Goal: Complete application form

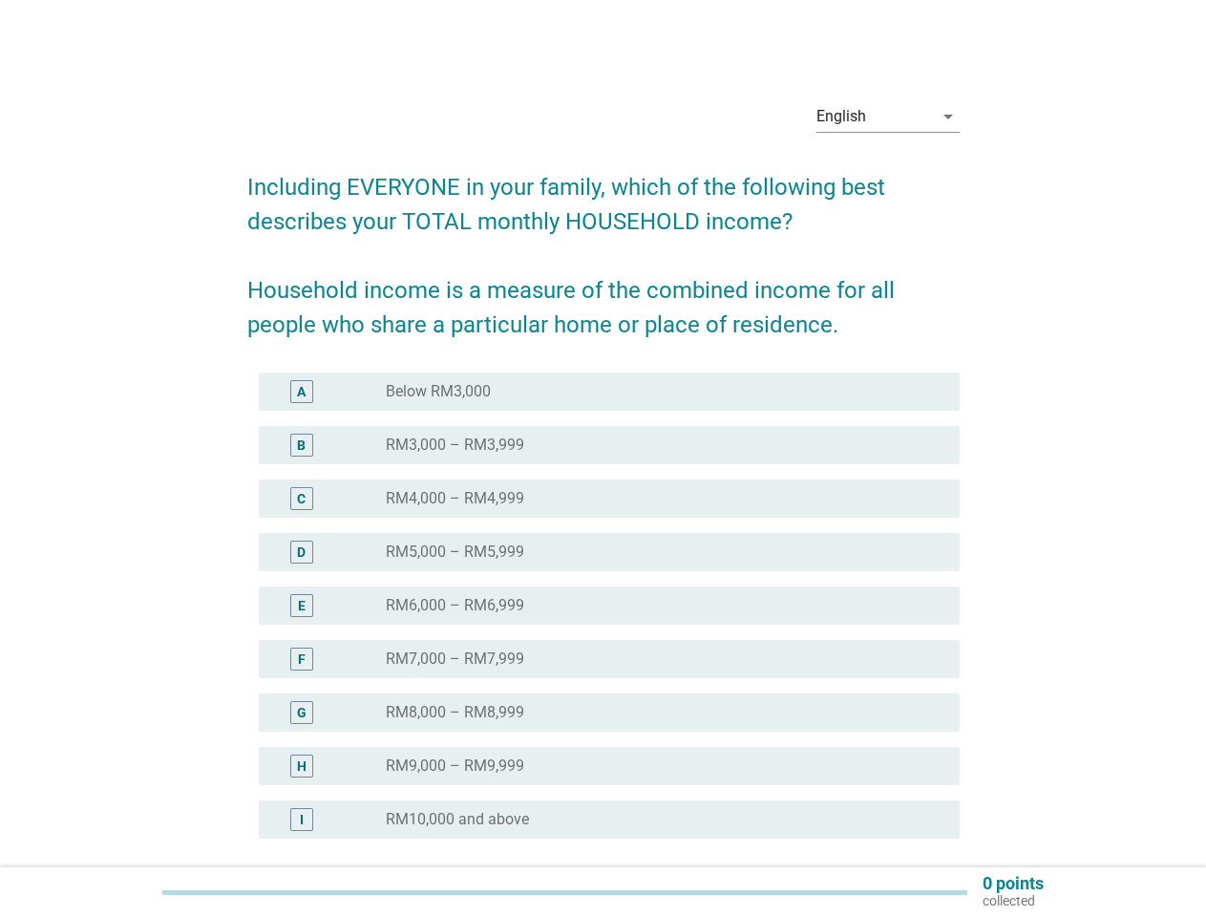
click at [604, 494] on div "radio_button_unchecked RM4,000 – RM4,999" at bounding box center [657, 498] width 543 height 19
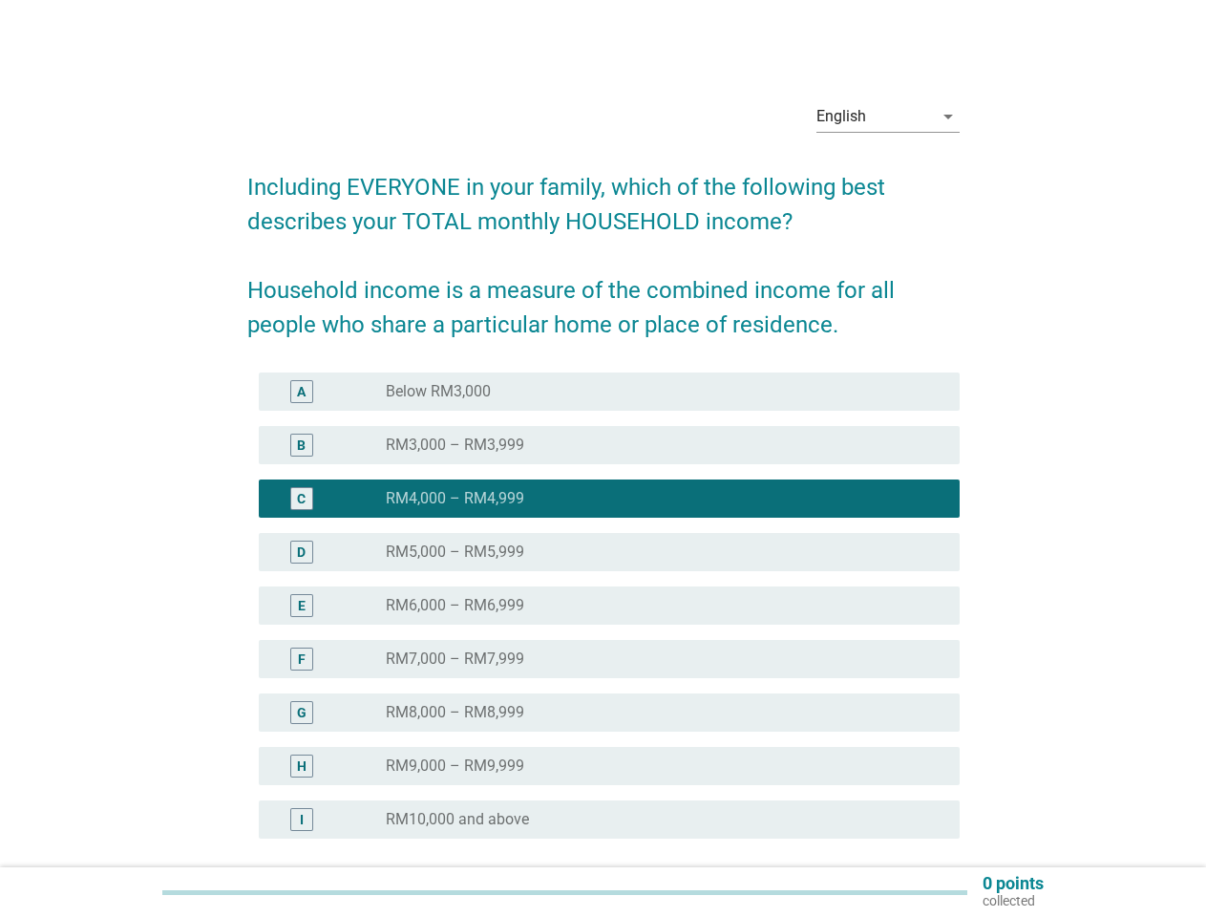
click at [888, 117] on div "English" at bounding box center [875, 116] width 117 height 31
click at [604, 617] on div "E radio_button_unchecked RM6,000 – RM6,999" at bounding box center [609, 605] width 701 height 38
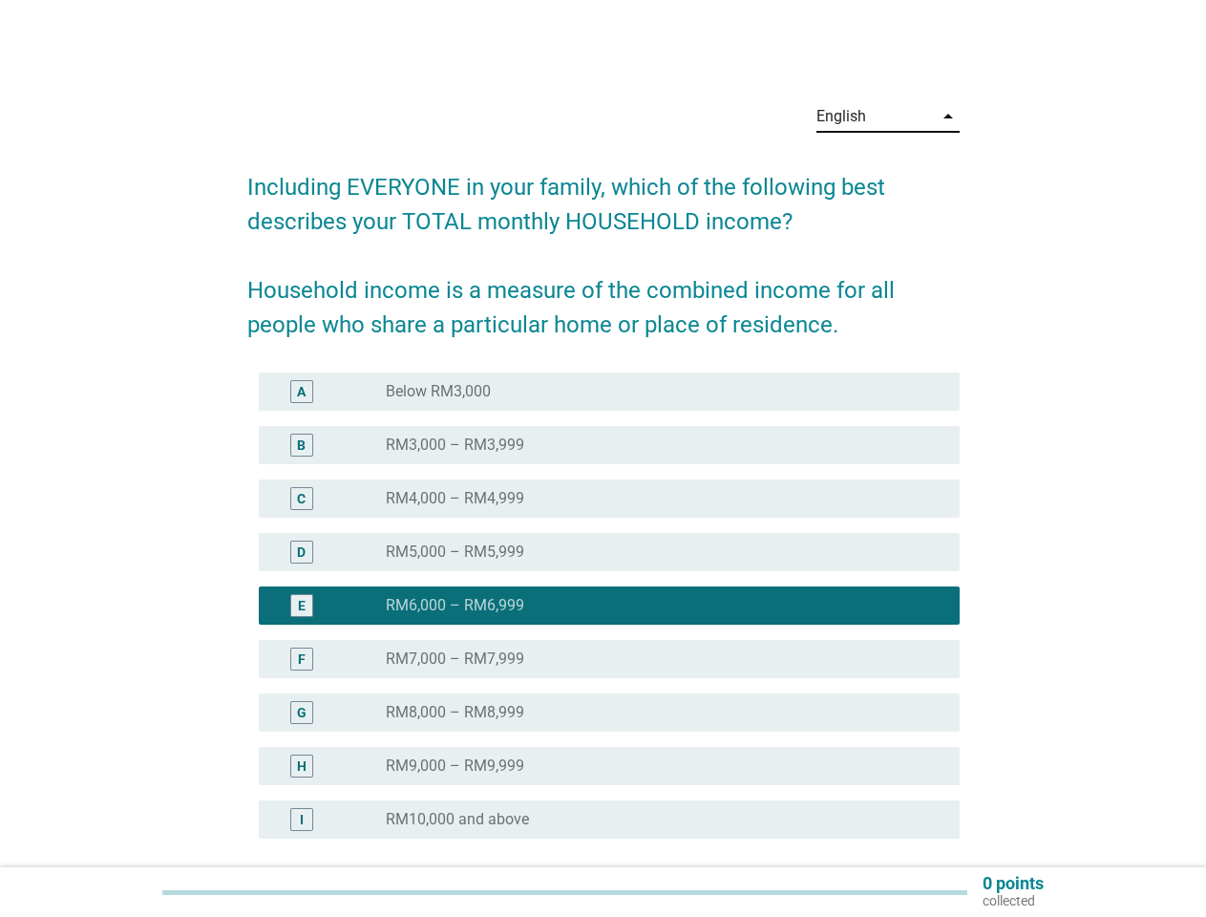
click at [604, 605] on div "radio_button_checked RM6,000 – RM6,999" at bounding box center [657, 605] width 543 height 19
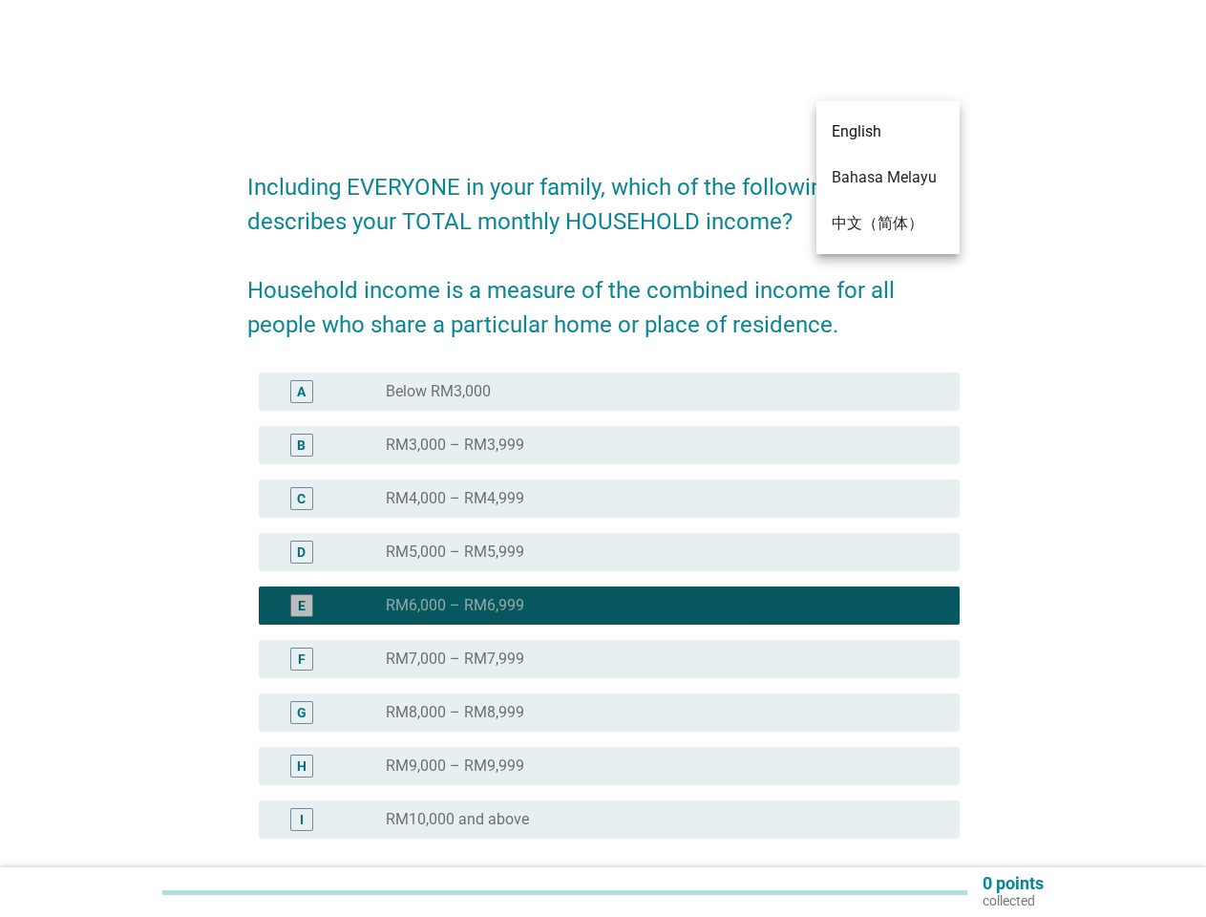
click at [609, 392] on div "radio_button_unchecked Below RM3,000" at bounding box center [657, 391] width 543 height 19
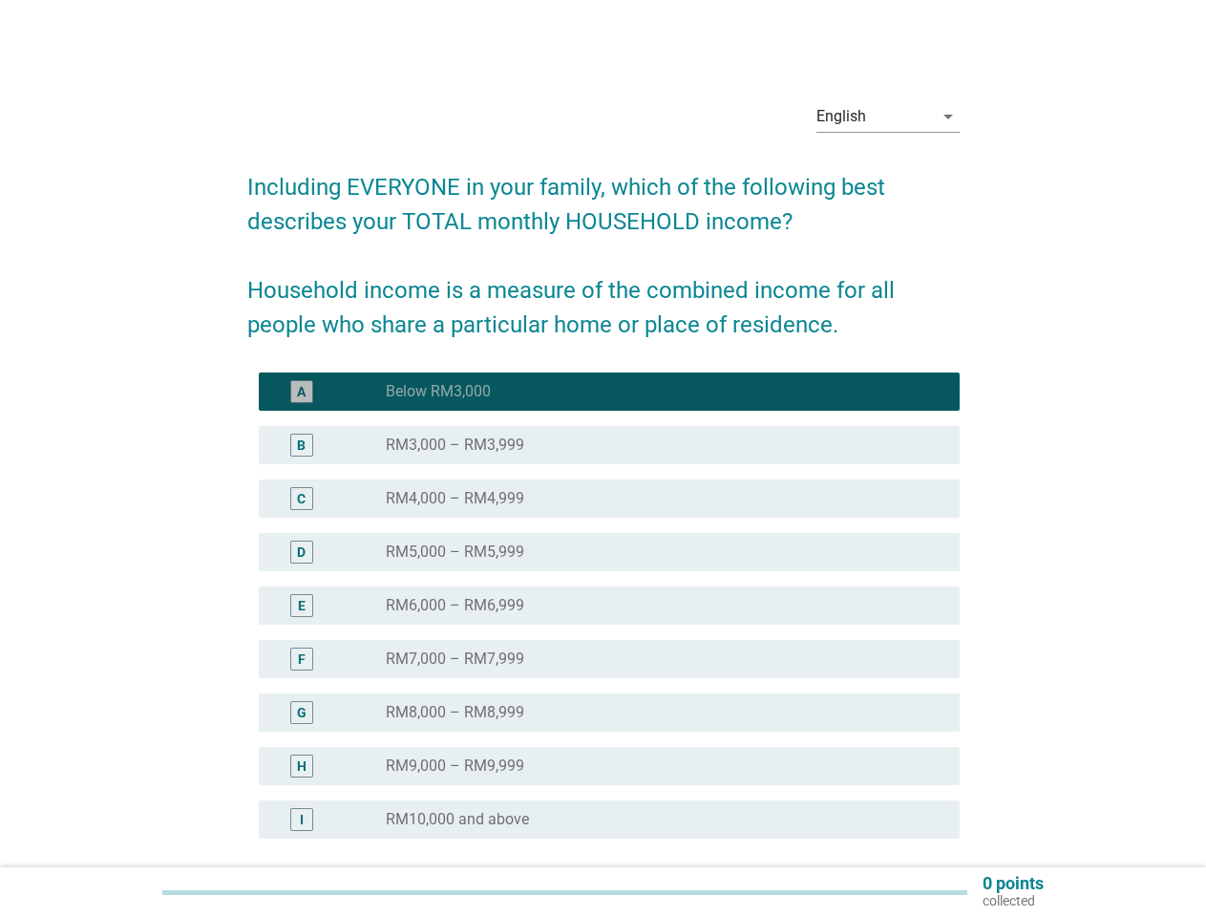
click at [438, 392] on label "Below RM3,000" at bounding box center [438, 391] width 105 height 19
click at [609, 445] on div "radio_button_unchecked RM3,000 – RM3,999" at bounding box center [657, 444] width 543 height 19
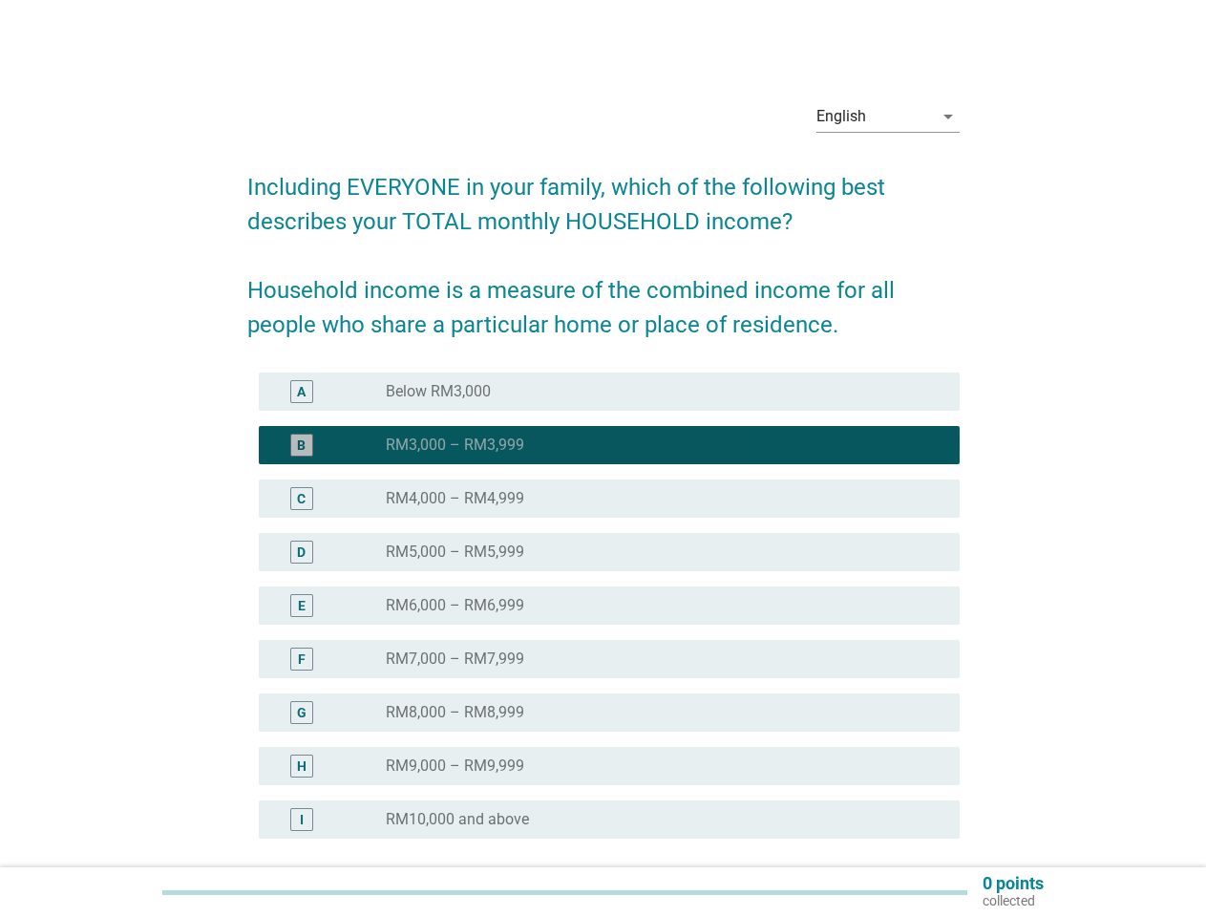
click at [455, 445] on label "RM3,000 – RM3,999" at bounding box center [455, 444] width 138 height 19
click at [609, 499] on div "radio_button_unchecked RM4,000 – RM4,999" at bounding box center [657, 498] width 543 height 19
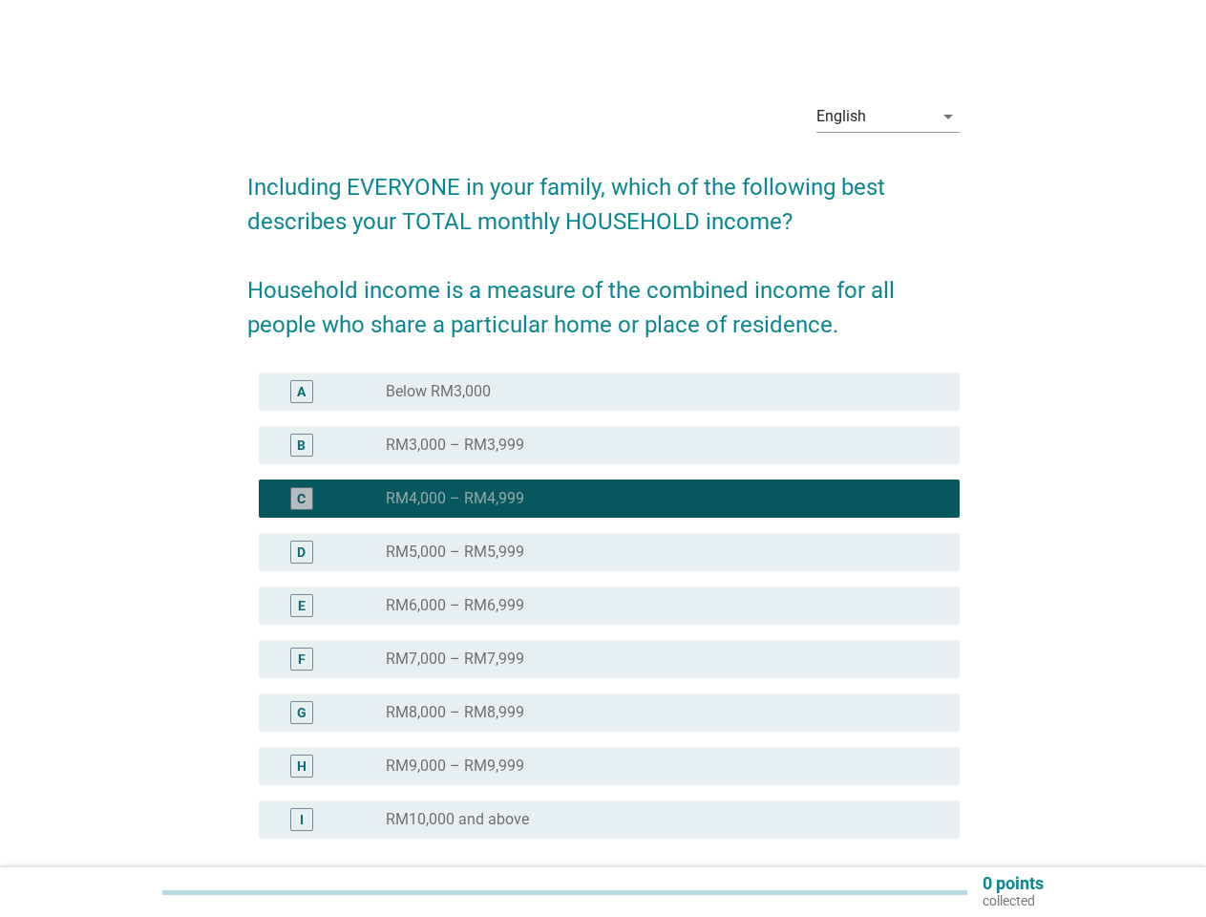
click at [455, 499] on label "RM4,000 – RM4,999" at bounding box center [455, 498] width 138 height 19
